Goal: Task Accomplishment & Management: Use online tool/utility

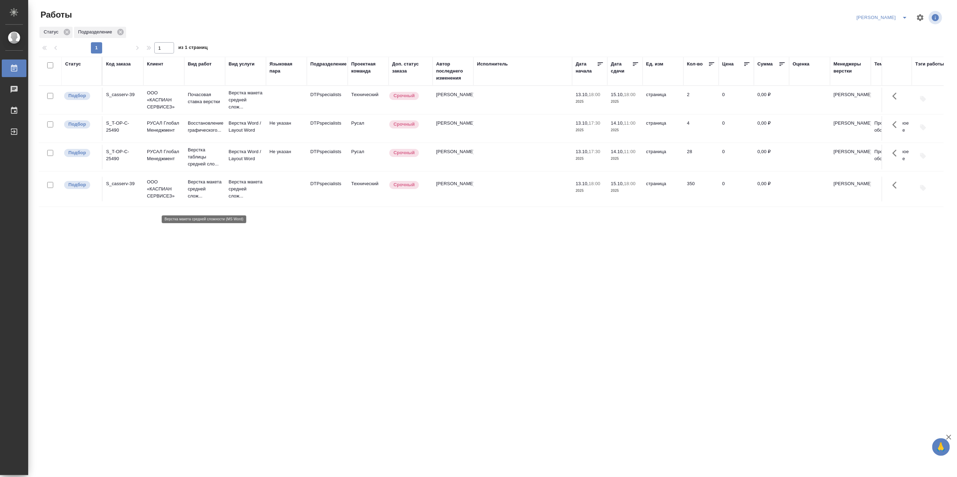
click at [202, 197] on p "Верстка макета средней слож..." at bounding box center [205, 189] width 34 height 21
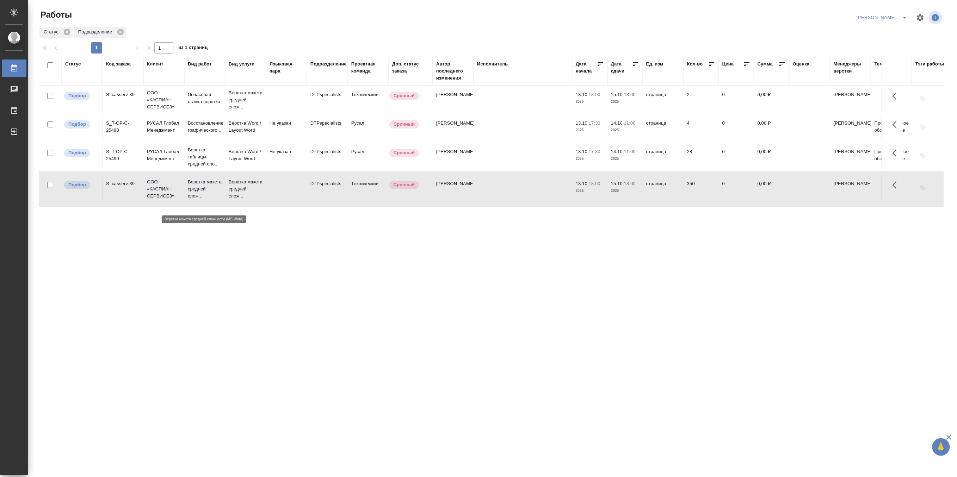
click at [202, 197] on p "Верстка макета средней слож..." at bounding box center [205, 189] width 34 height 21
click at [211, 195] on p "Верстка макета средней слож..." at bounding box center [205, 189] width 34 height 21
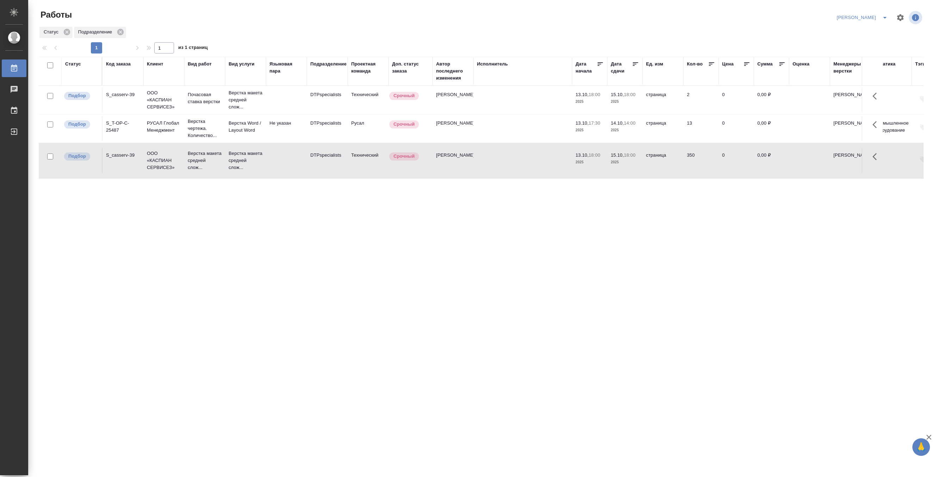
click at [729, 415] on div ".cls-1 fill:#fff; AWATERA Matveeva Maria Работы 0 Чаты График Выйти Работы Матв…" at bounding box center [468, 238] width 937 height 477
click at [117, 66] on div "Код заказа" at bounding box center [118, 64] width 25 height 7
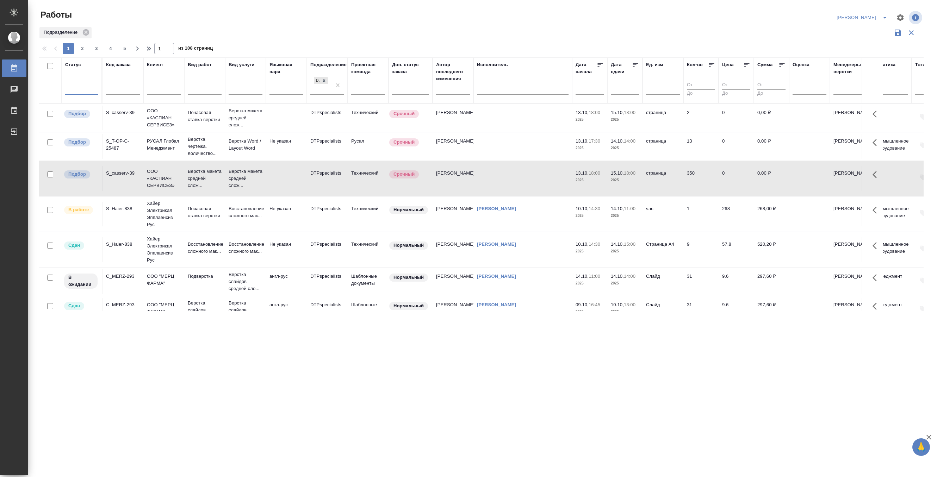
drag, startPoint x: 337, startPoint y: 85, endPoint x: 171, endPoint y: 100, distance: 166.7
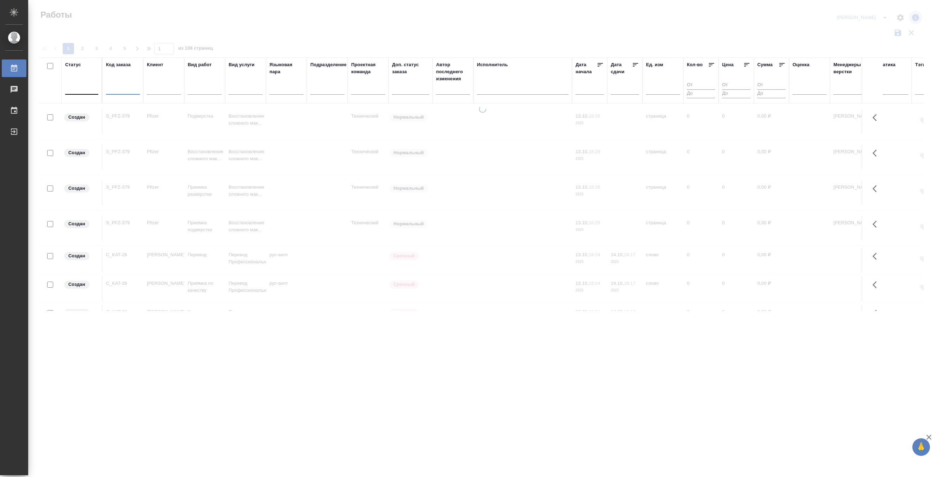
click at [121, 87] on input "text" at bounding box center [123, 90] width 34 height 9
paste input "S_T-OP-C-25490"
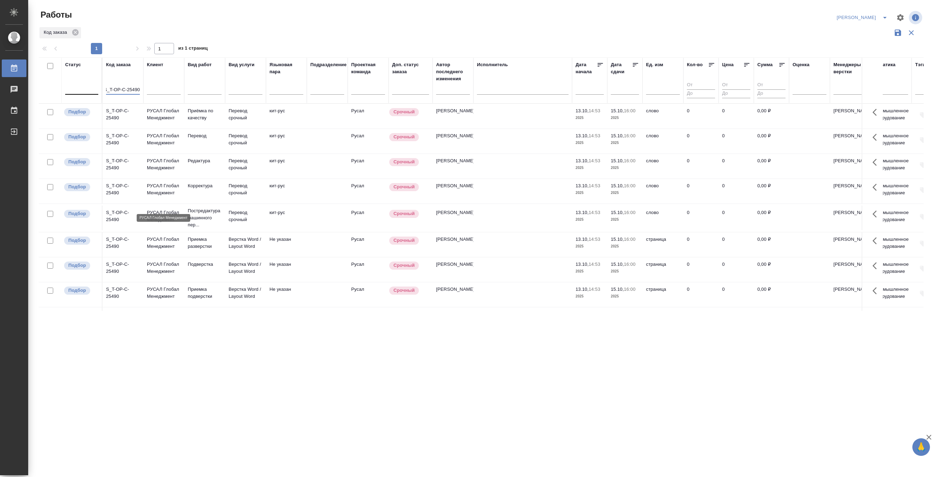
type input "S_T-OP-C-25490"
click at [154, 197] on p "РУСАЛ Глобал Менеджмент" at bounding box center [164, 190] width 34 height 14
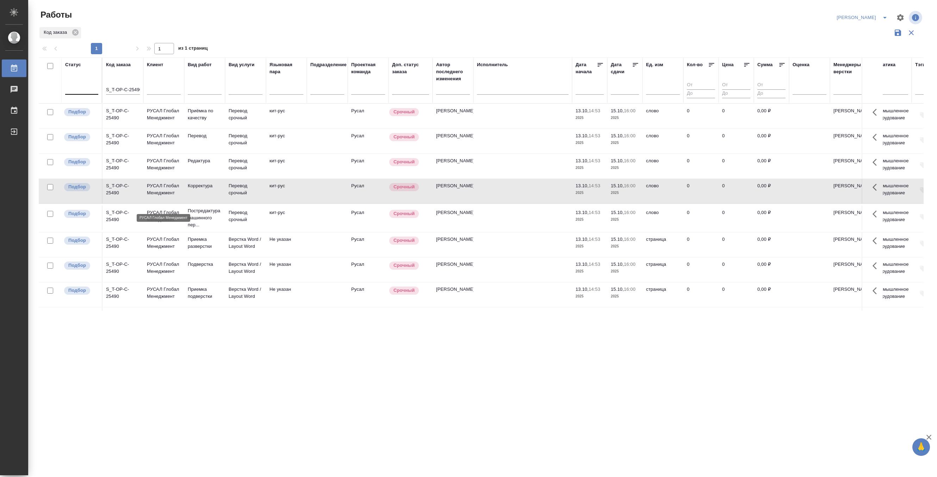
click at [154, 197] on p "РУСАЛ Глобал Менеджмент" at bounding box center [164, 190] width 34 height 14
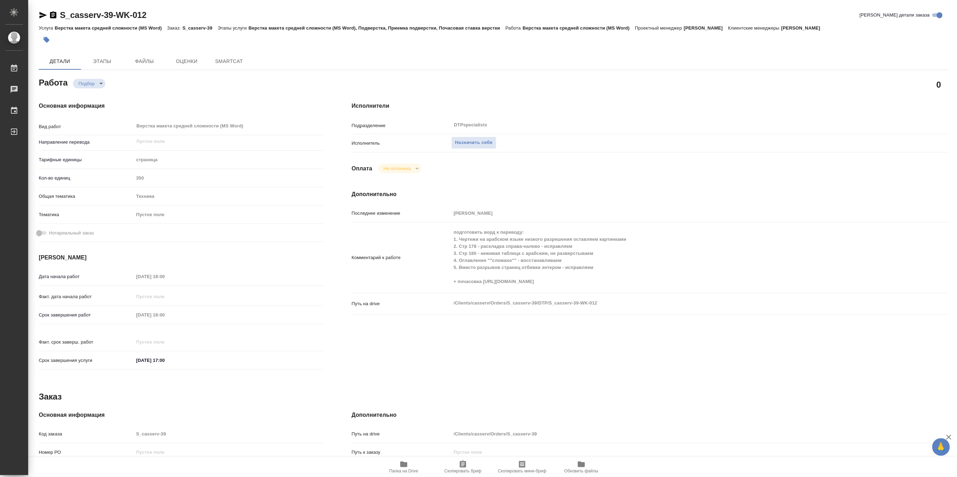
type textarea "x"
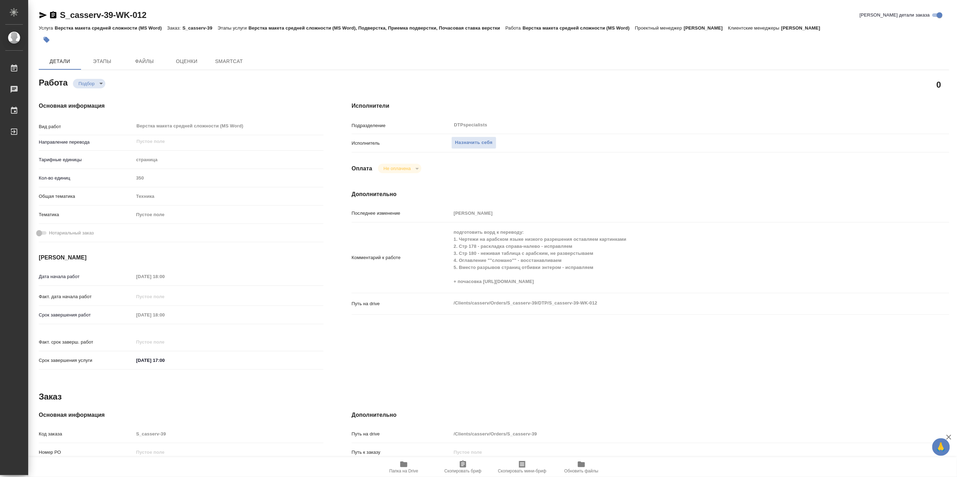
type textarea "x"
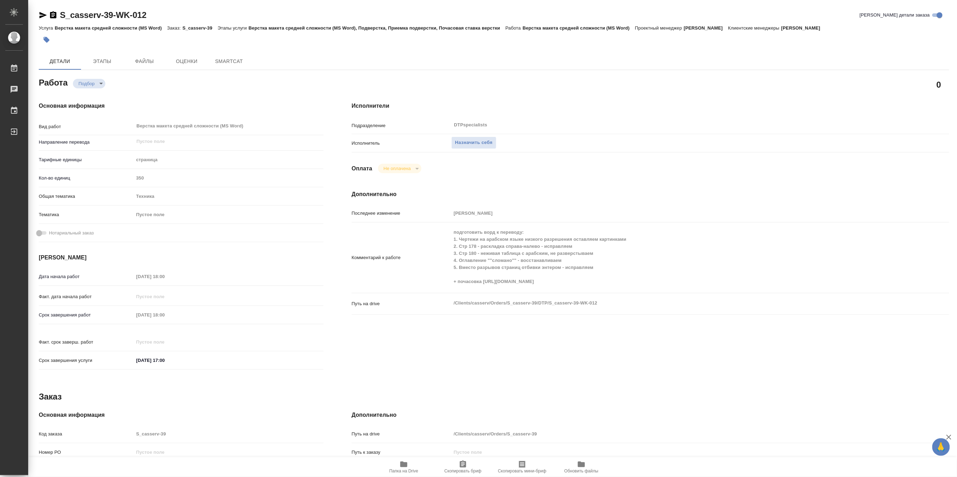
type textarea "x"
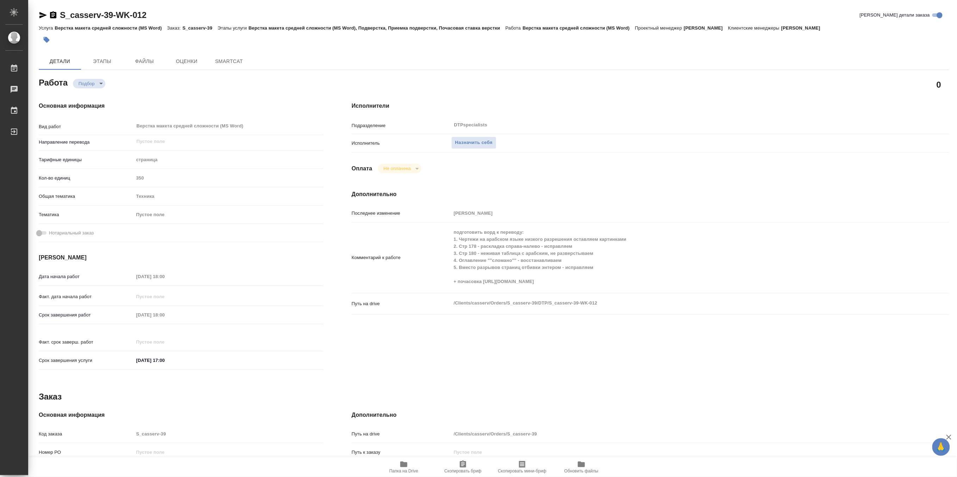
type textarea "x"
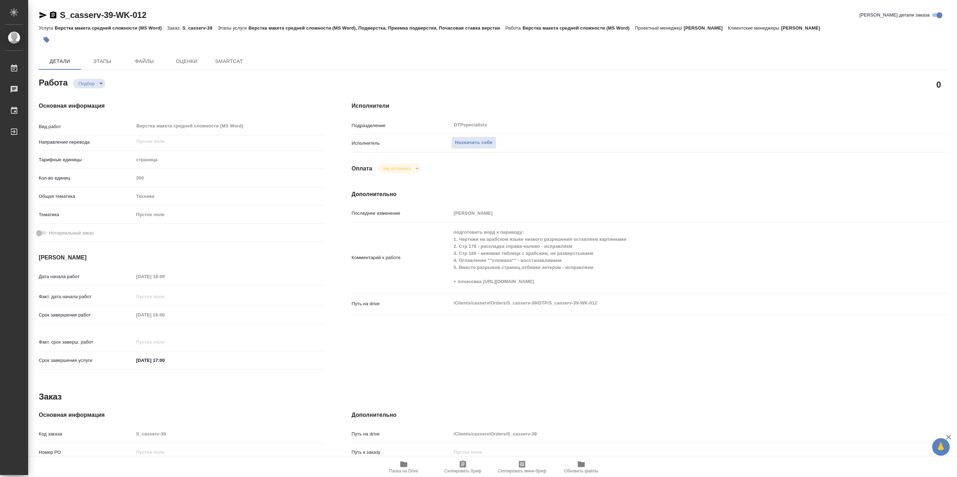
type textarea "x"
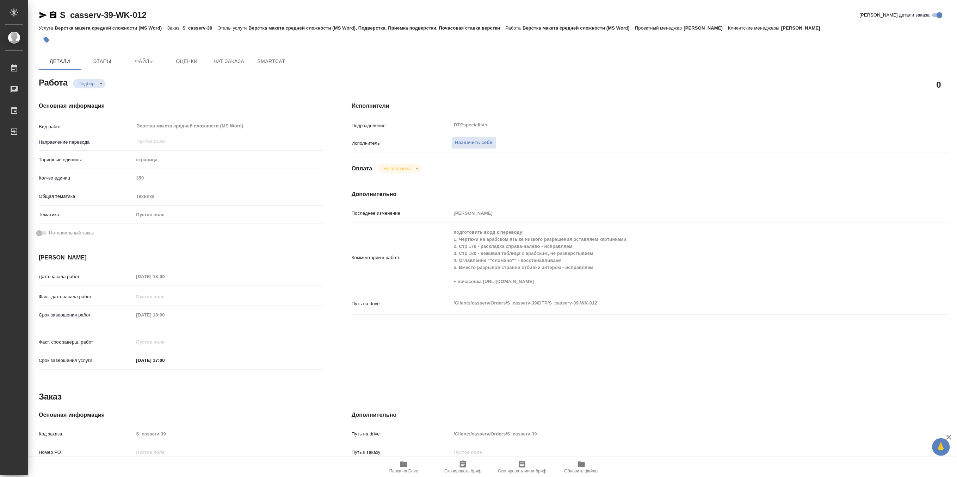
type textarea "x"
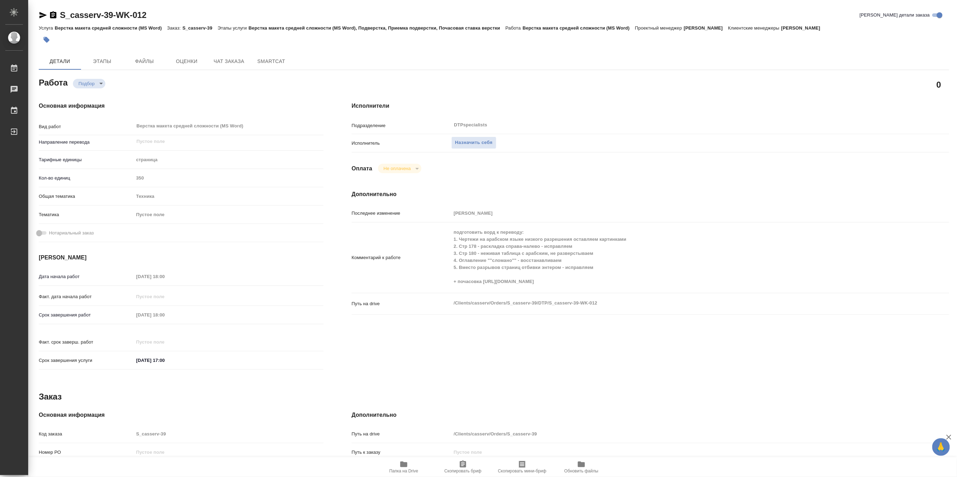
type textarea "x"
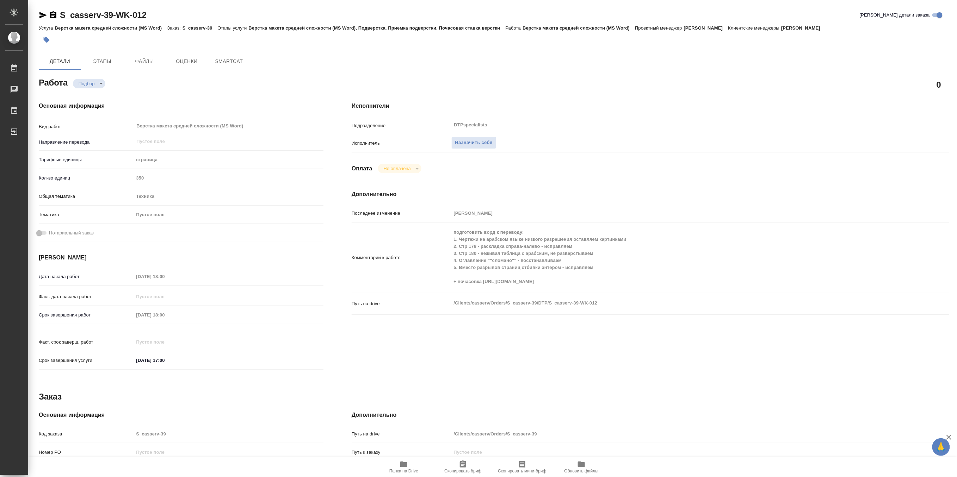
type textarea "x"
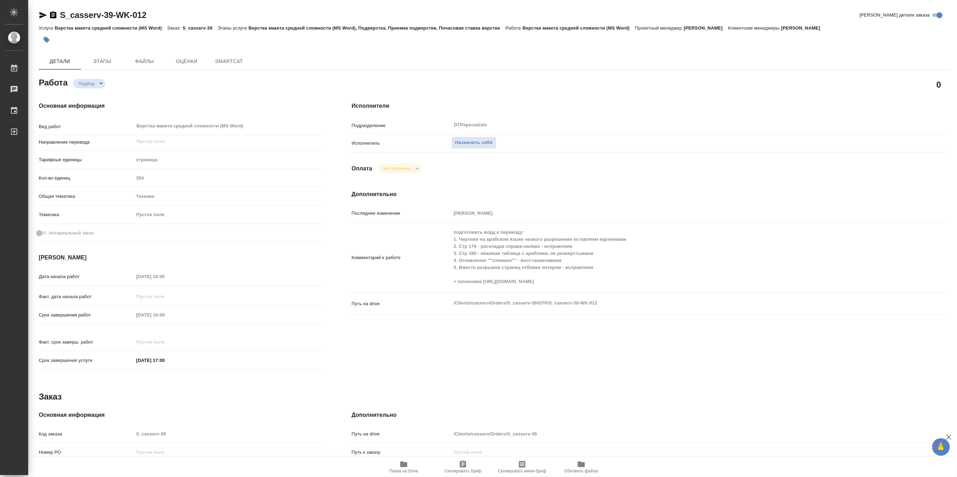
type textarea "x"
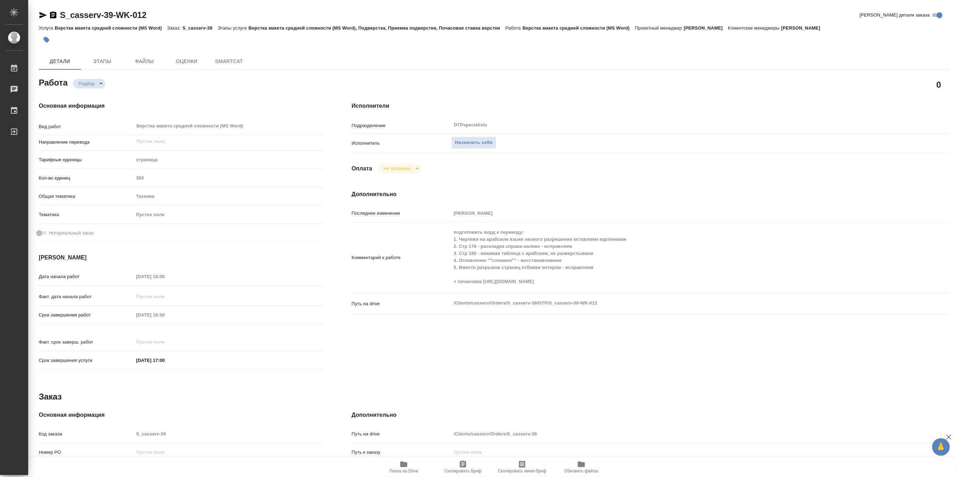
type textarea "x"
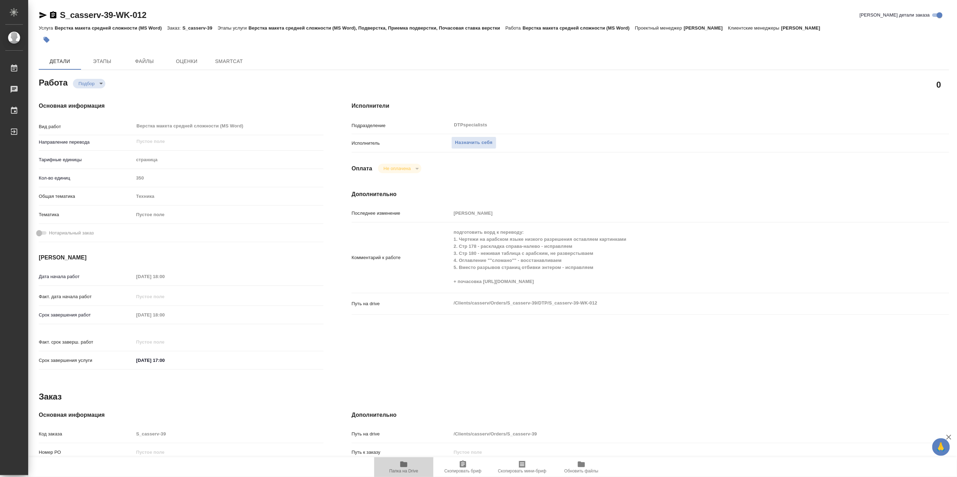
click at [404, 469] on icon "button" at bounding box center [404, 465] width 8 height 8
type textarea "x"
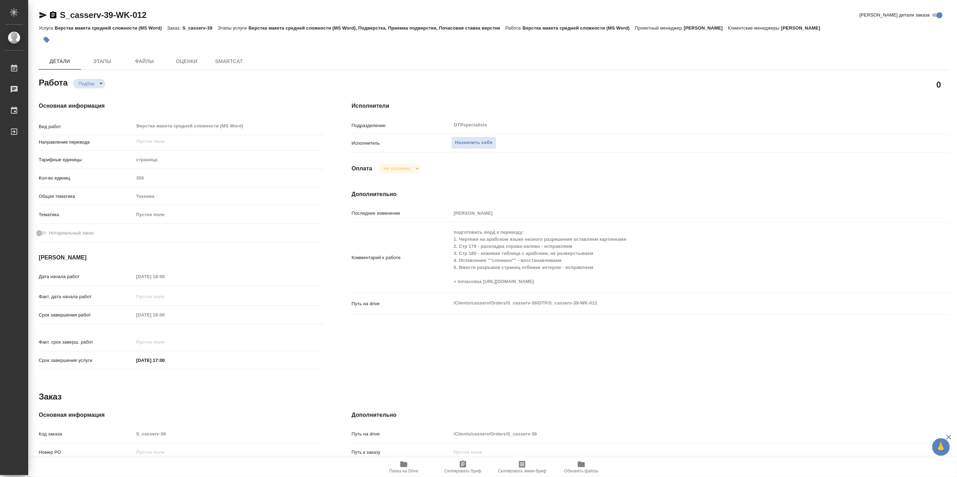
type textarea "x"
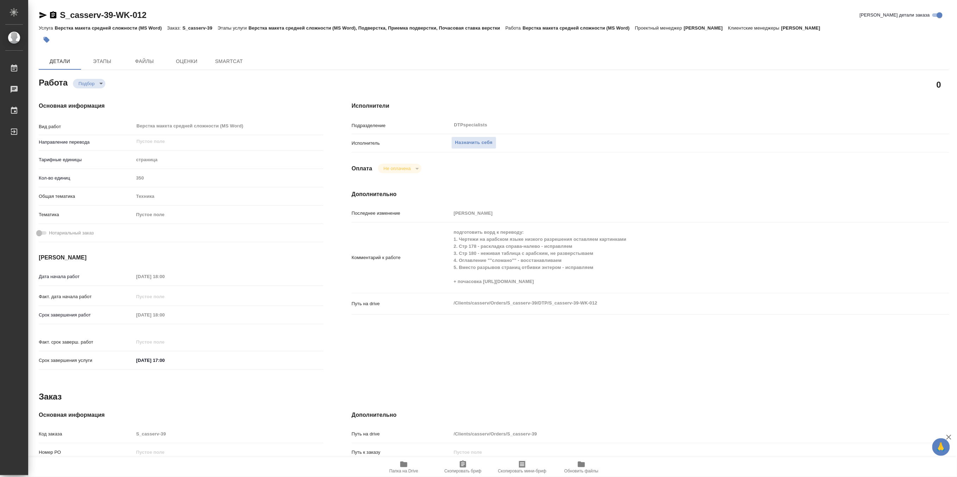
type textarea "x"
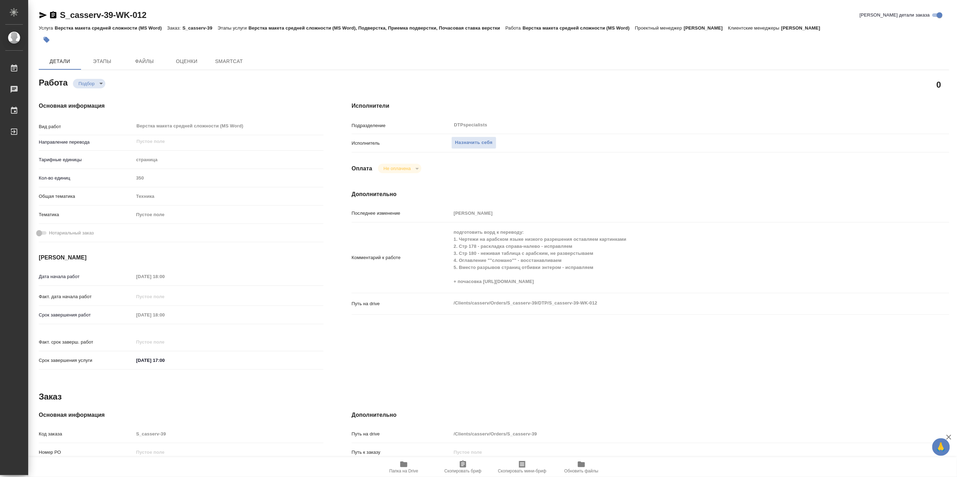
type textarea "x"
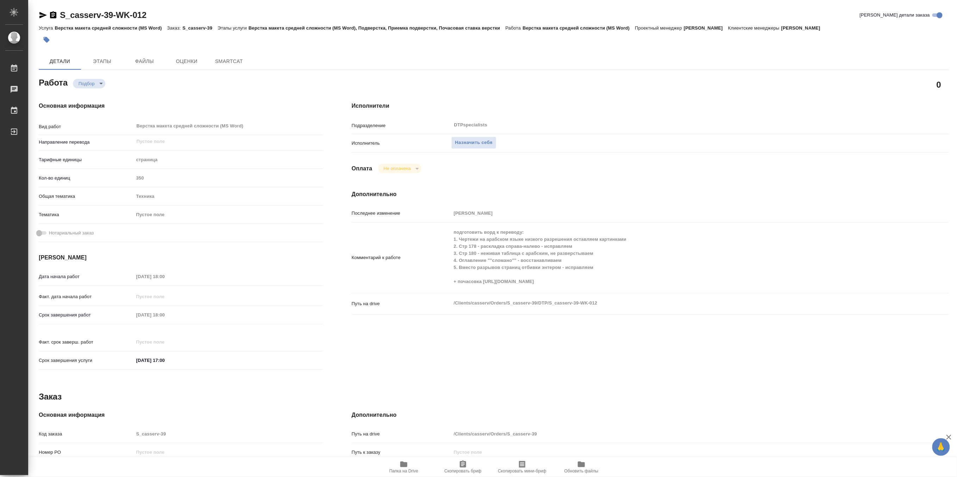
type textarea "x"
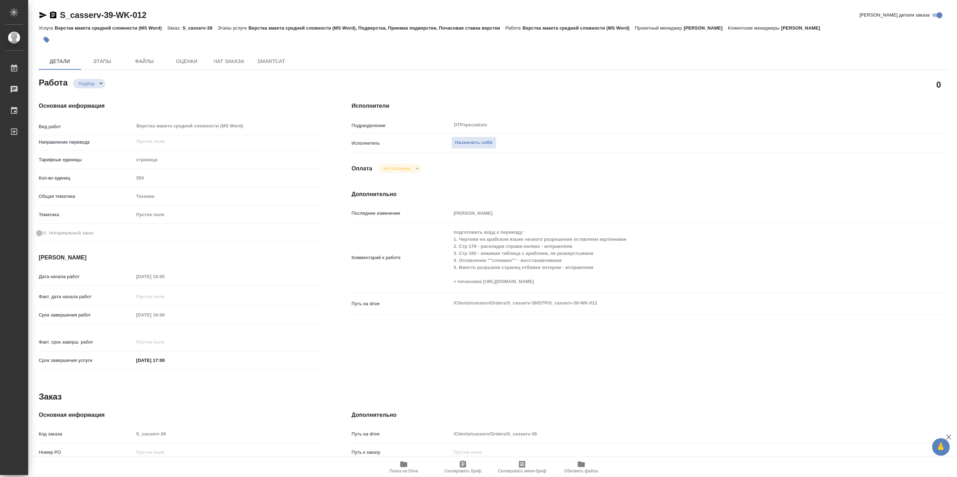
type textarea "x"
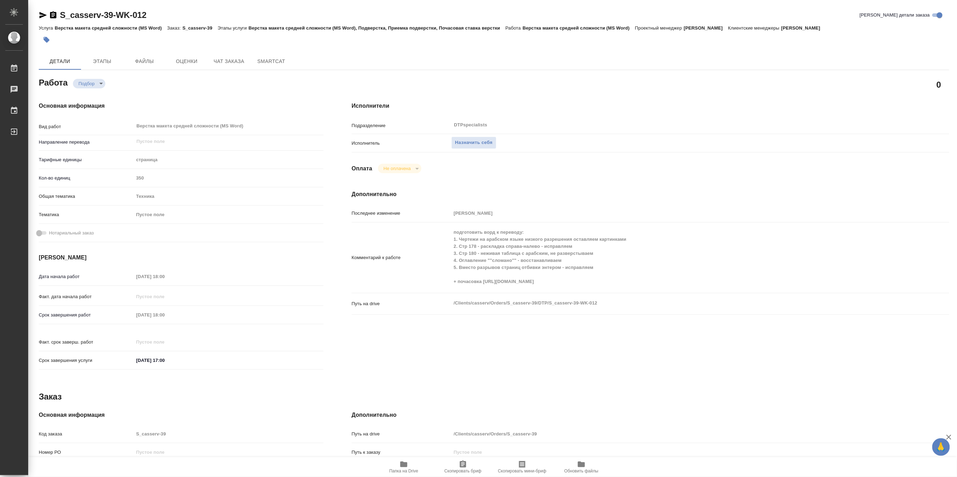
type textarea "x"
click at [97, 61] on span "Этапы" at bounding box center [102, 61] width 34 height 9
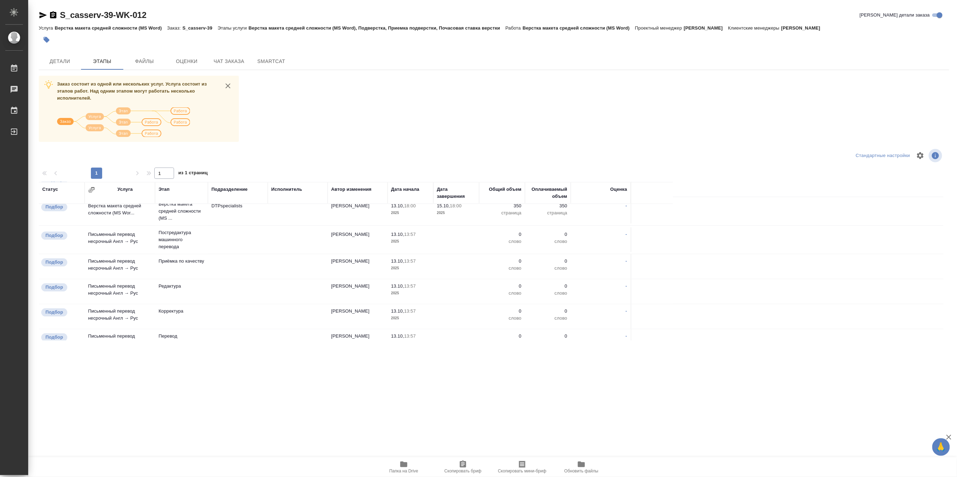
scroll to position [146, 0]
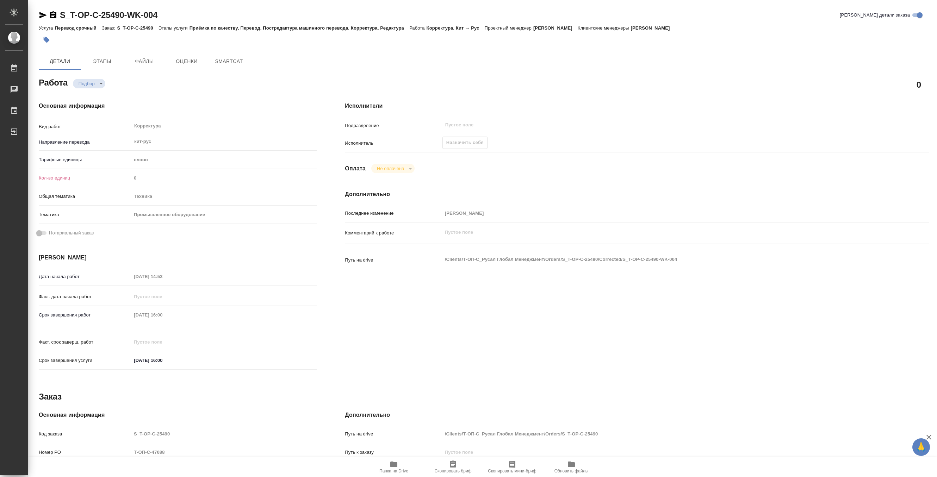
type textarea "x"
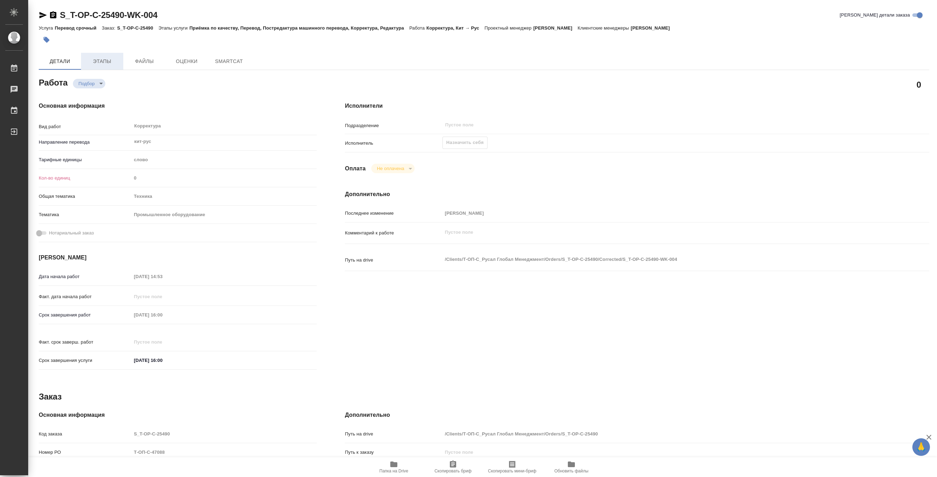
type textarea "x"
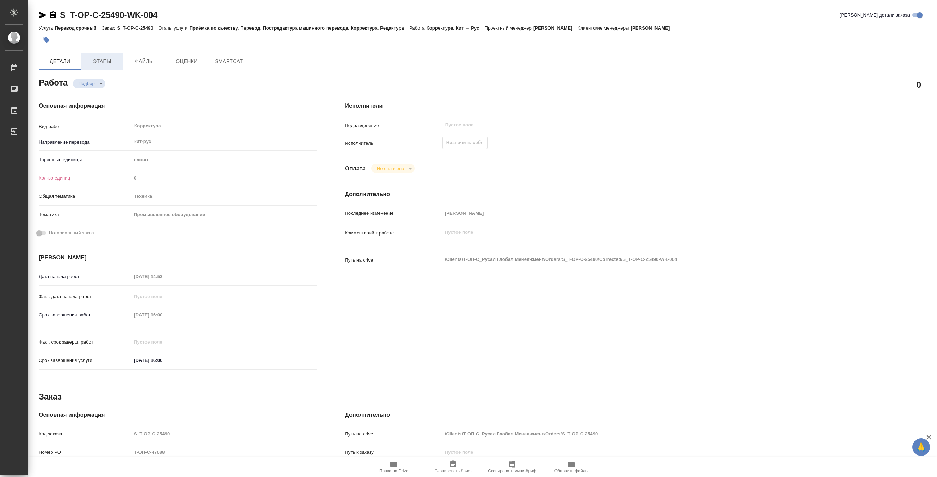
click at [106, 61] on span "Этапы" at bounding box center [102, 61] width 34 height 9
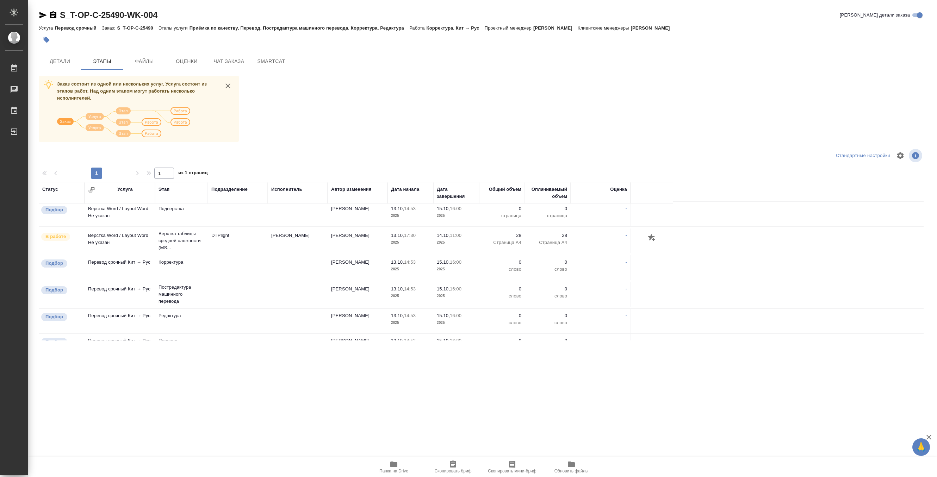
scroll to position [117, 0]
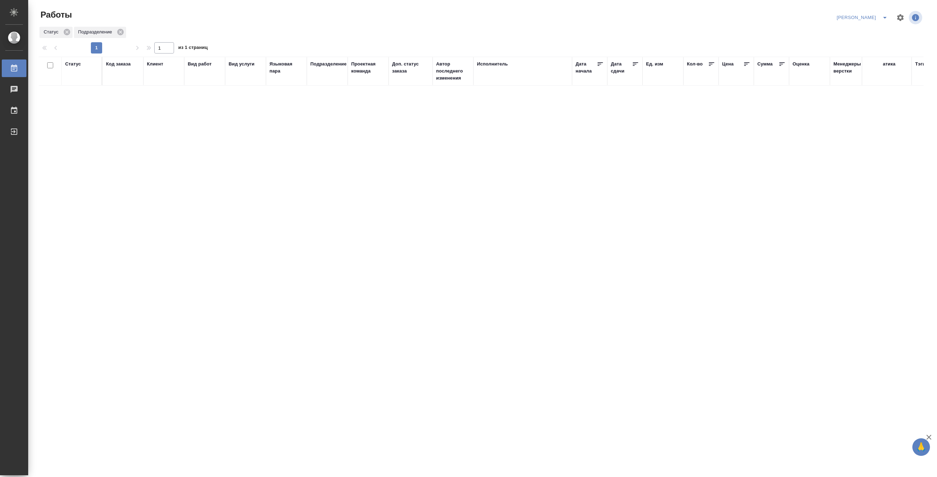
click at [253, 195] on div "Статус Код заказа Клиент Вид работ Вид услуги Языковая пара Подразделение Проек…" at bounding box center [481, 184] width 885 height 254
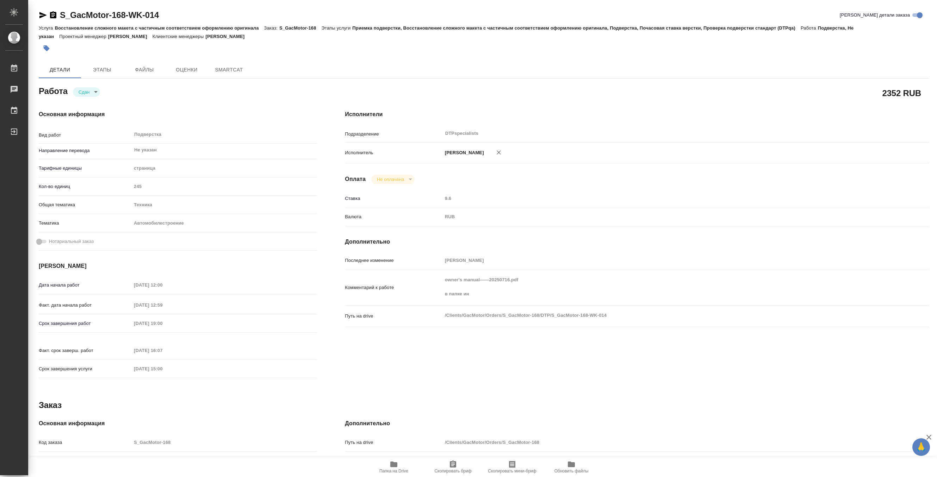
type textarea "x"
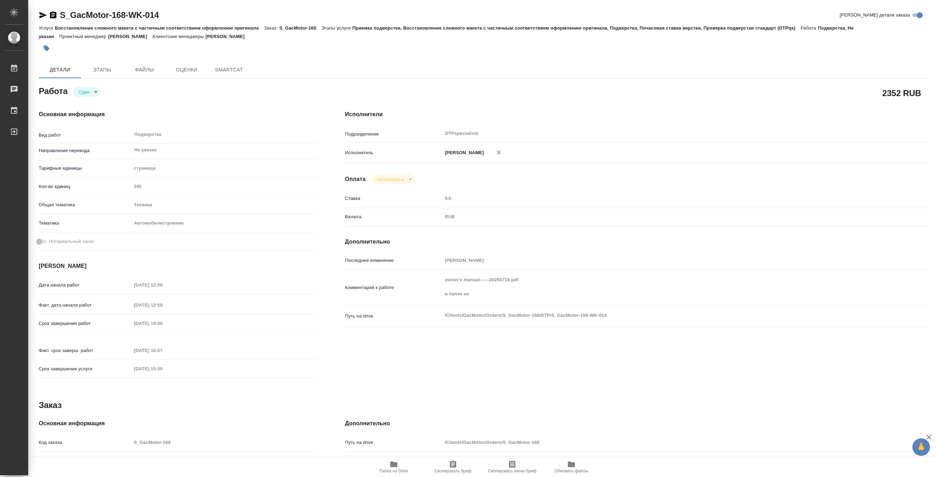
type textarea "x"
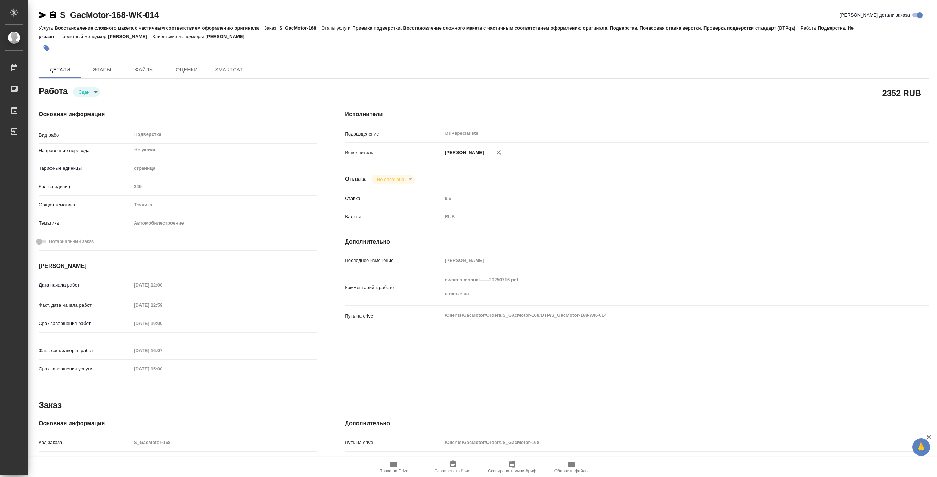
type textarea "x"
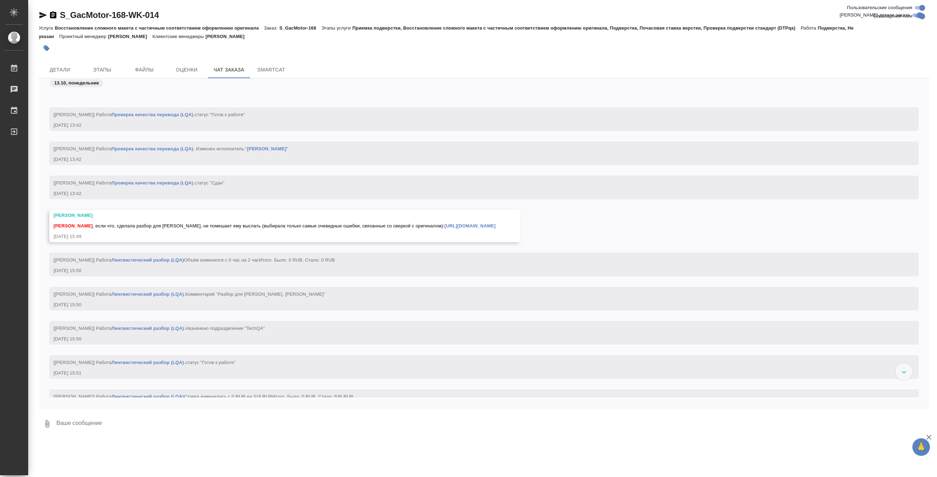
scroll to position [27842, 0]
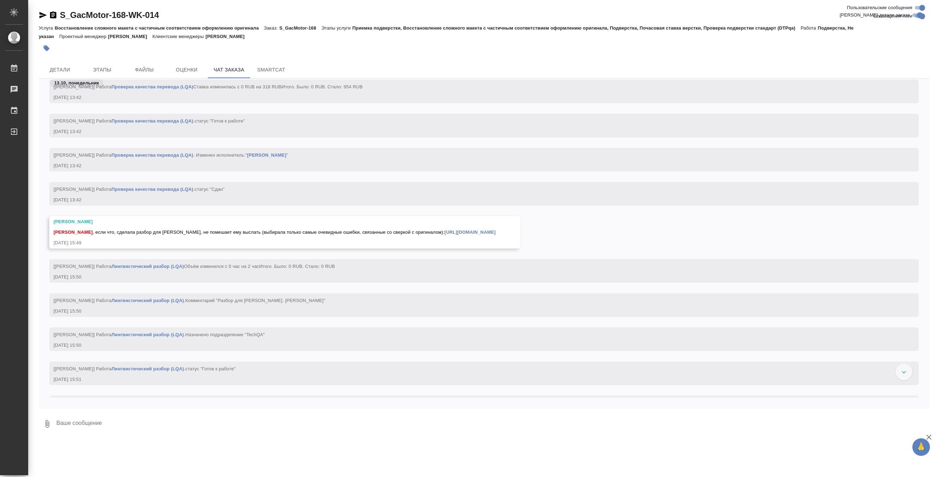
click at [496, 235] on link "[URL][DOMAIN_NAME]" at bounding box center [470, 232] width 51 height 5
click at [59, 70] on span "Детали" at bounding box center [60, 70] width 34 height 9
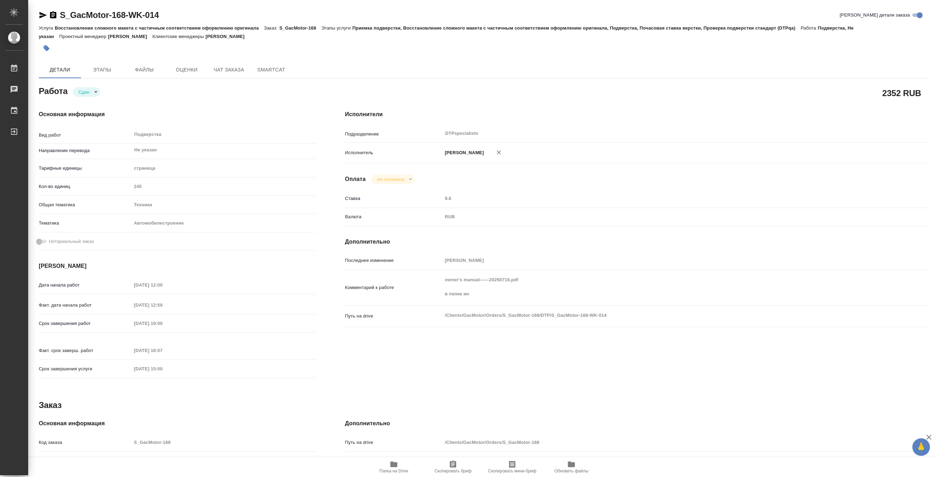
type textarea "x"
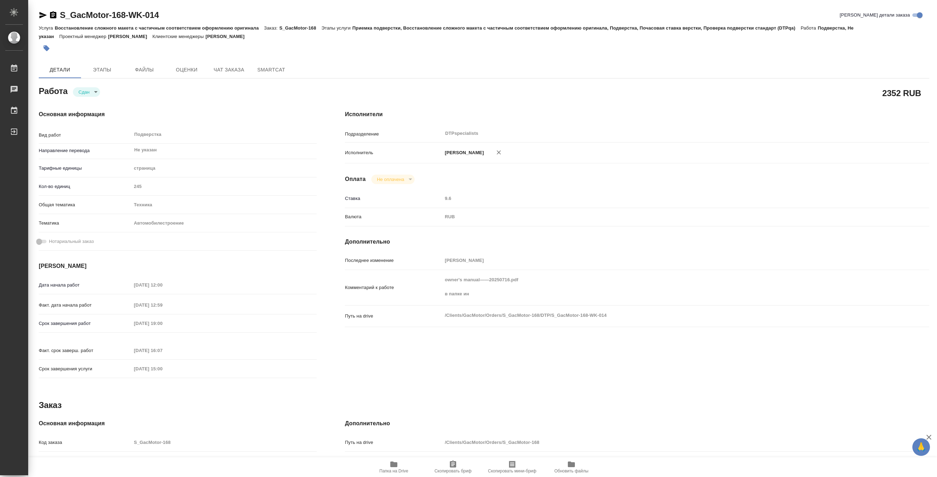
type textarea "x"
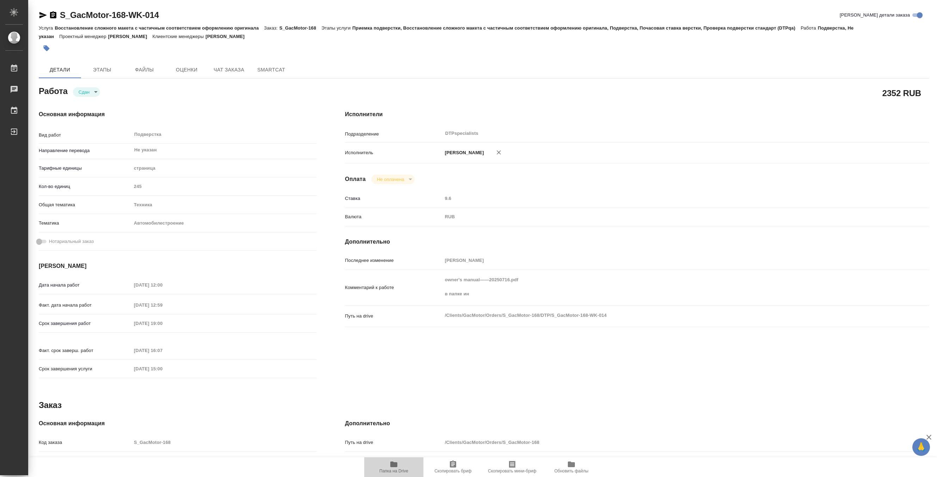
click at [400, 466] on span "Папка на Drive" at bounding box center [394, 467] width 51 height 13
click at [398, 471] on span "Папка на Drive" at bounding box center [394, 471] width 29 height 5
type textarea "x"
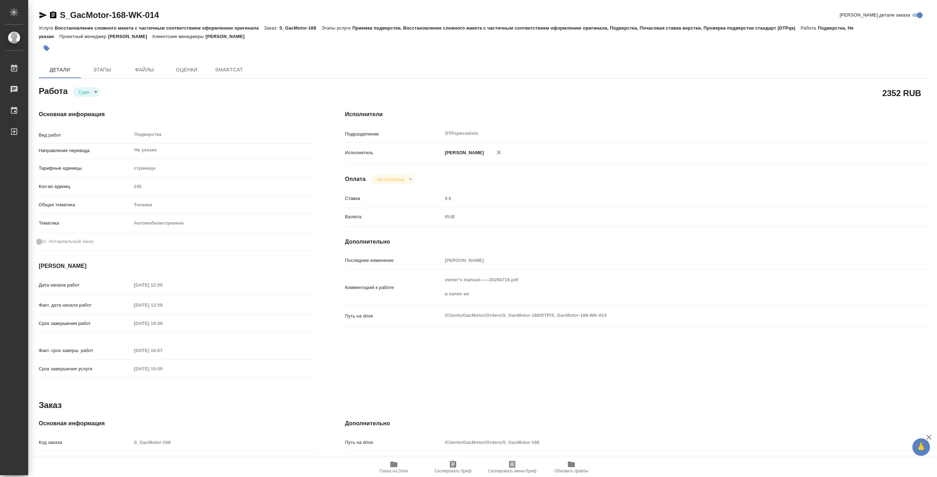
type textarea "x"
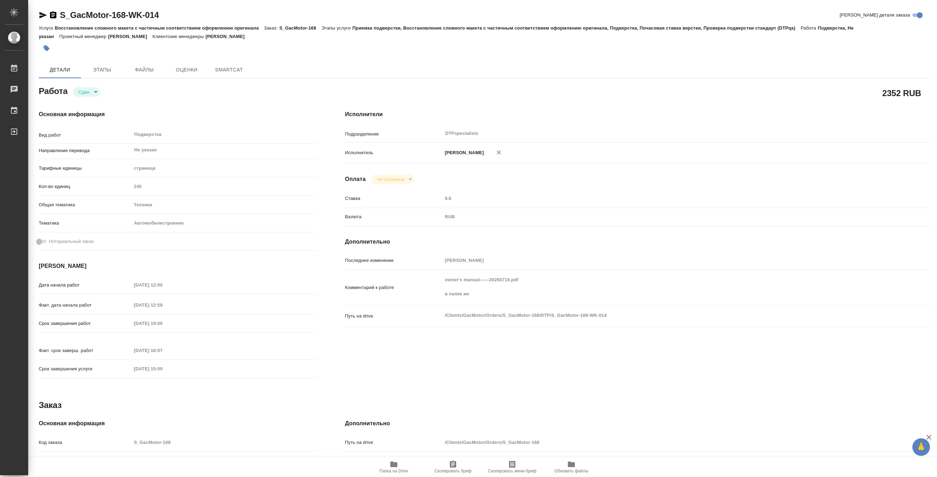
type textarea "x"
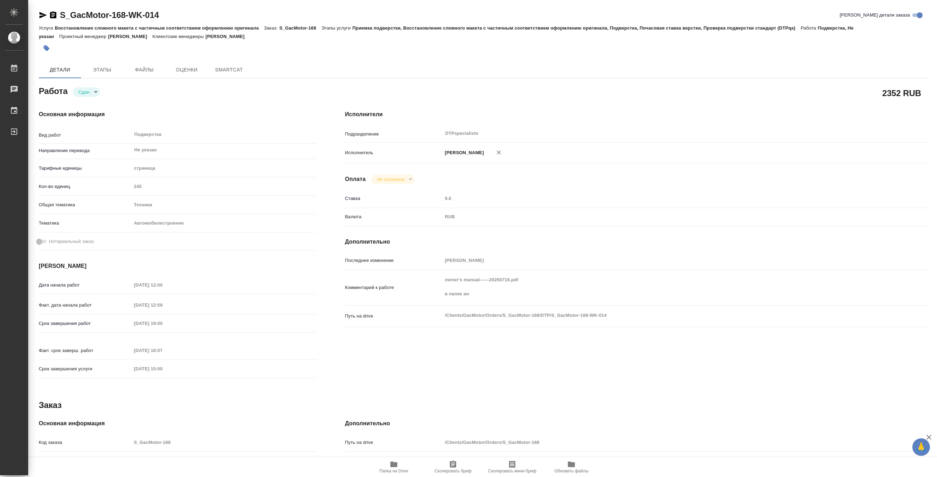
type textarea "x"
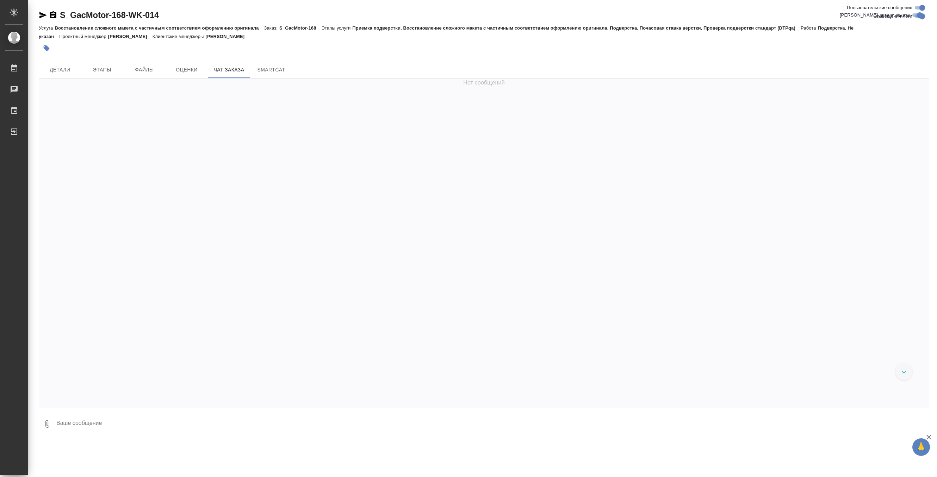
scroll to position [28622, 0]
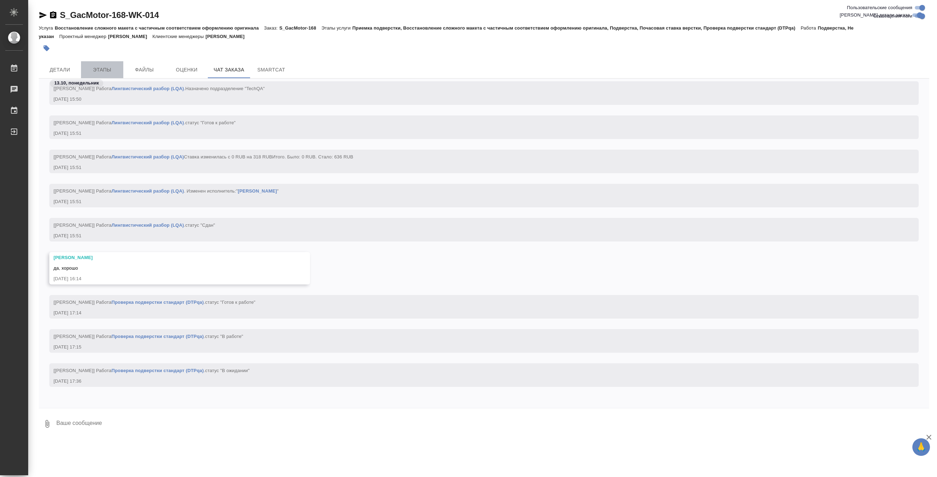
click at [101, 61] on button "Этапы" at bounding box center [102, 69] width 42 height 17
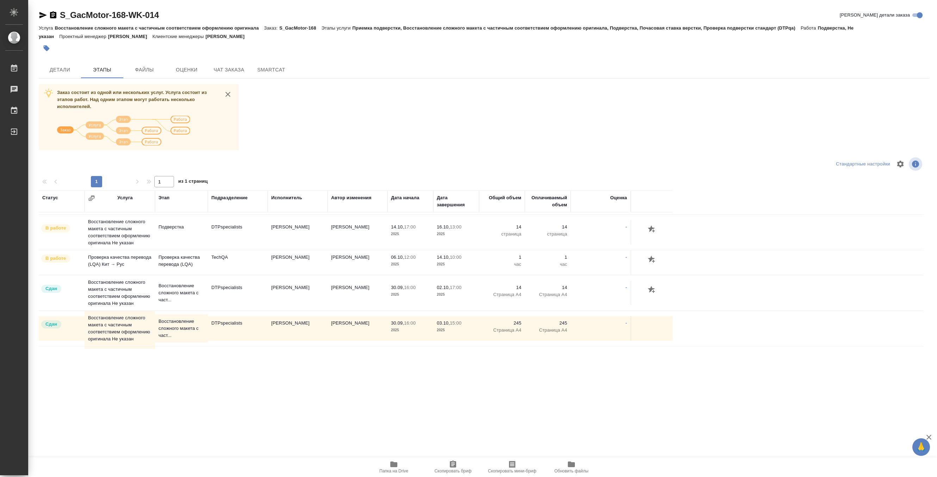
scroll to position [431, 0]
